Goal: Information Seeking & Learning: Learn about a topic

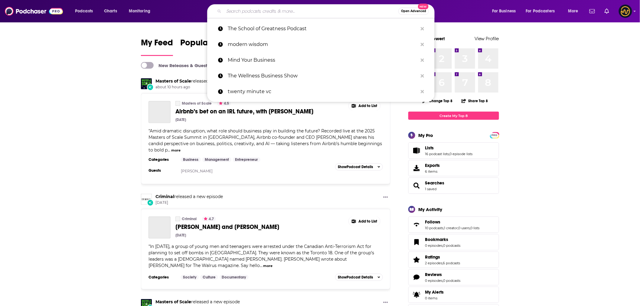
click at [276, 8] on input "Search podcasts, credits, & more..." at bounding box center [311, 11] width 175 height 10
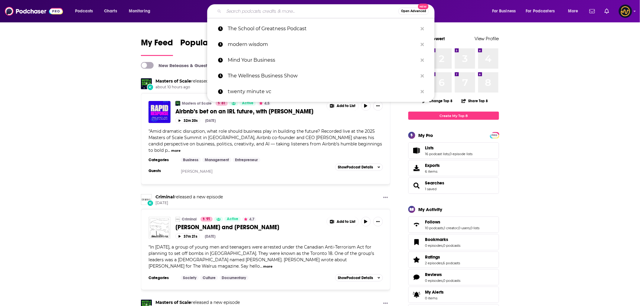
paste input "UPRAWR Podcast"
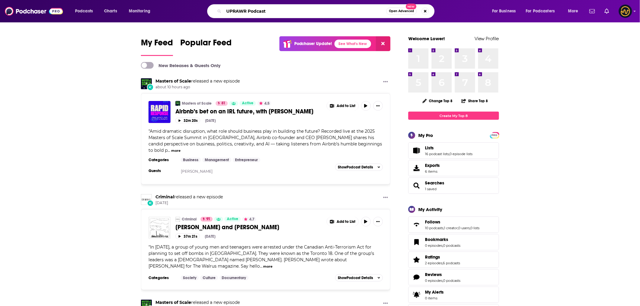
type input "UPRAWR Podcast"
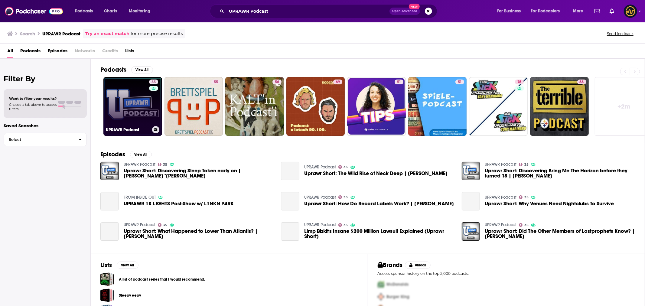
click at [128, 105] on link "35 UPRAWR Podcast" at bounding box center [132, 106] width 59 height 59
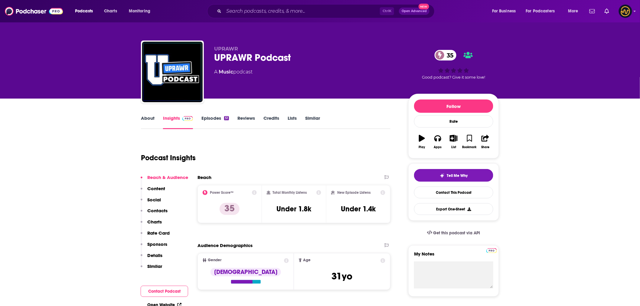
click at [150, 118] on link "About" at bounding box center [148, 122] width 14 height 14
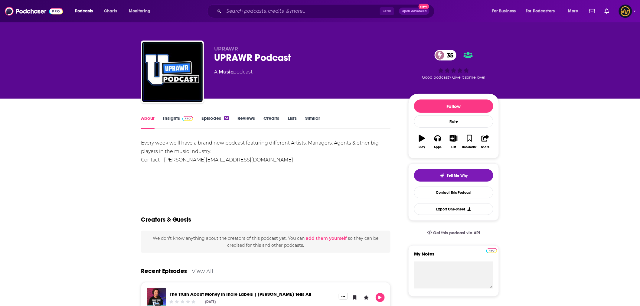
click at [212, 119] on link "Episodes 51" at bounding box center [216, 122] width 28 height 14
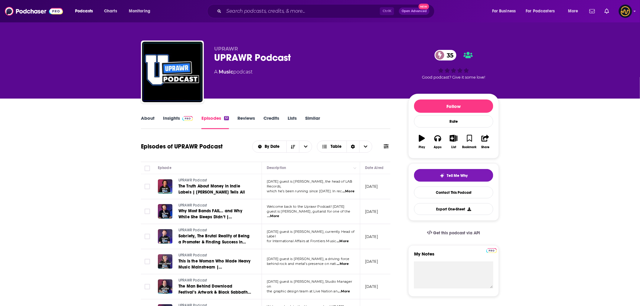
click at [351, 191] on span "...More" at bounding box center [348, 191] width 12 height 5
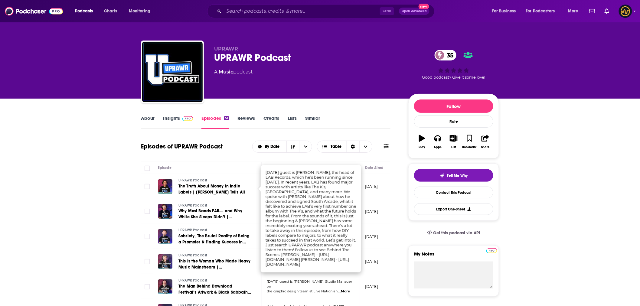
click at [144, 118] on link "About" at bounding box center [148, 122] width 14 height 14
